Goal: Information Seeking & Learning: Learn about a topic

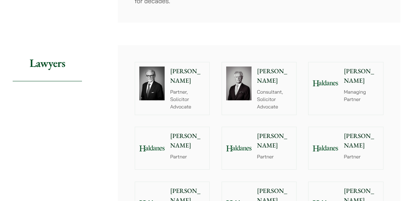
scroll to position [782, 0]
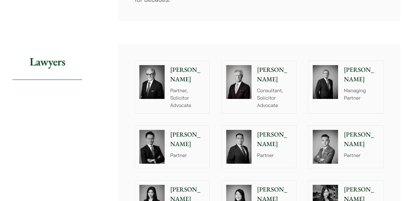
click at [240, 130] on img at bounding box center [238, 147] width 25 height 34
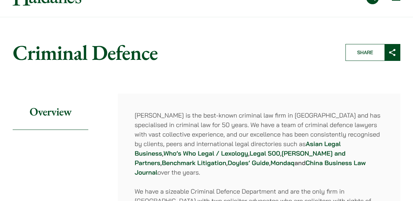
scroll to position [0, 0]
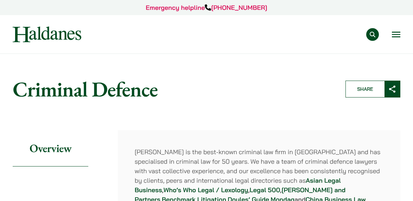
click at [67, 33] on img at bounding box center [47, 34] width 69 height 16
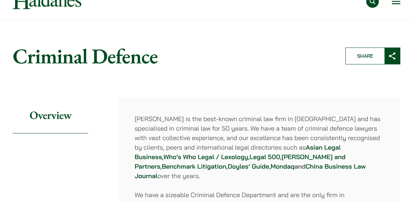
scroll to position [67, 0]
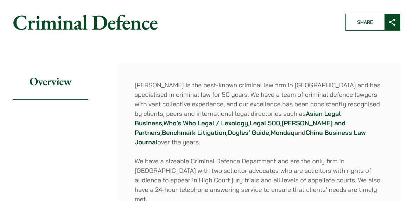
click at [226, 129] on link "Benchmark Litigation" at bounding box center [194, 133] width 64 height 8
click at [228, 130] on strong "Doyles’ Guide" at bounding box center [249, 133] width 42 height 8
click at [271, 133] on strong "Mondaq" at bounding box center [283, 133] width 24 height 8
click at [165, 124] on strong "Who’s Who Legal / Lexology" at bounding box center [206, 123] width 85 height 8
click at [261, 123] on strong "Chambers and Partners" at bounding box center [240, 128] width 211 height 18
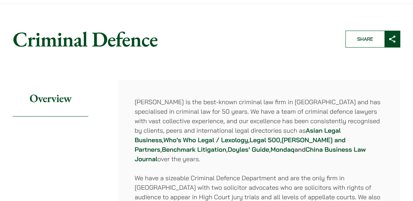
scroll to position [51, 0]
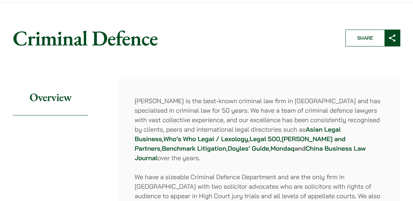
click at [283, 138] on strong "Chambers and Partners" at bounding box center [240, 144] width 211 height 18
click at [250, 138] on strong "Legal 500" at bounding box center [265, 139] width 30 height 8
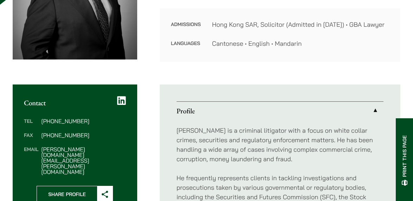
scroll to position [17, 0]
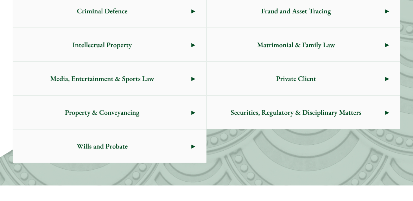
scroll to position [463, 0]
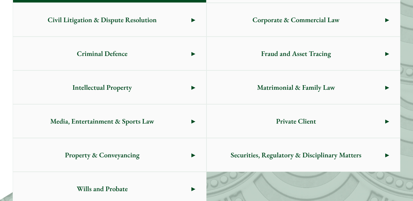
click at [150, 64] on span "Criminal Defence" at bounding box center [102, 53] width 179 height 33
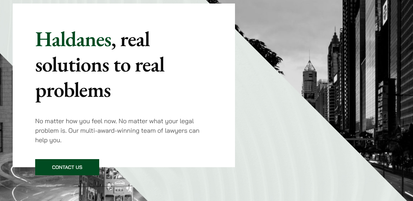
scroll to position [0, 0]
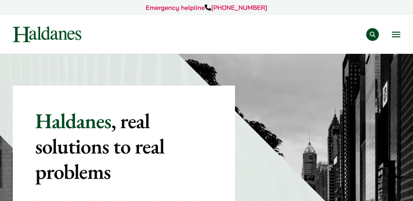
click at [399, 35] on button "Open menu" at bounding box center [396, 35] width 8 height 6
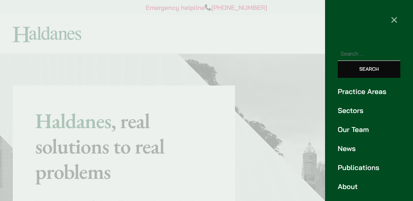
click at [354, 125] on link "Our Team" at bounding box center [369, 129] width 63 height 11
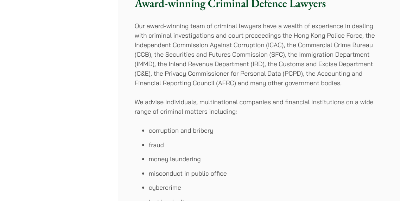
scroll to position [218, 0]
